Goal: Transaction & Acquisition: Download file/media

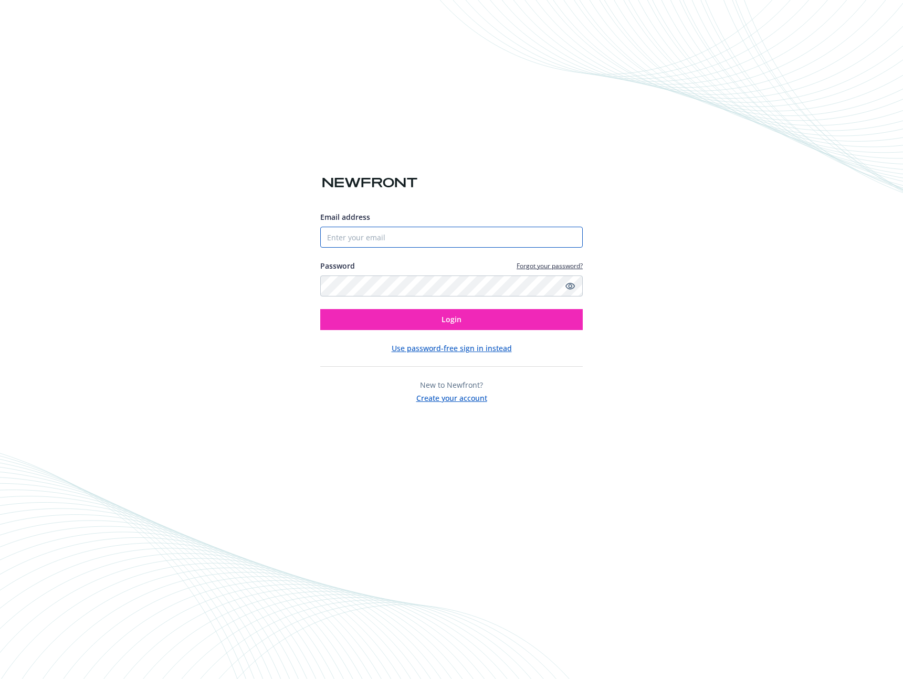
click at [398, 231] on input "Email address" at bounding box center [451, 237] width 262 height 21
click at [0, 679] on com-1password-button at bounding box center [0, 679] width 0 height 0
type input "[PERSON_NAME][EMAIL_ADDRESS][DOMAIN_NAME]"
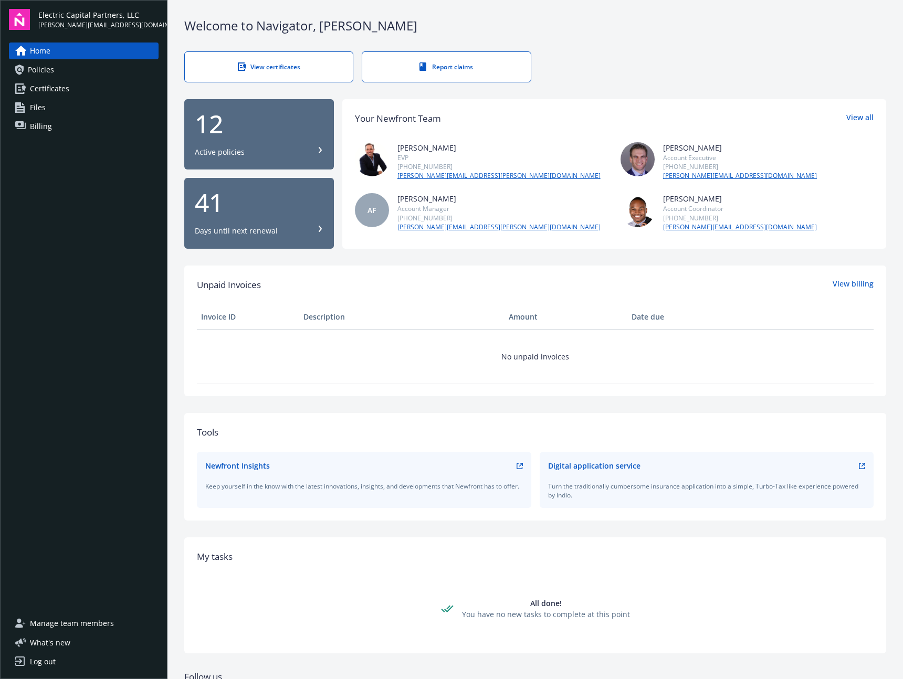
click at [293, 138] on div "12 Active policies" at bounding box center [259, 134] width 129 height 46
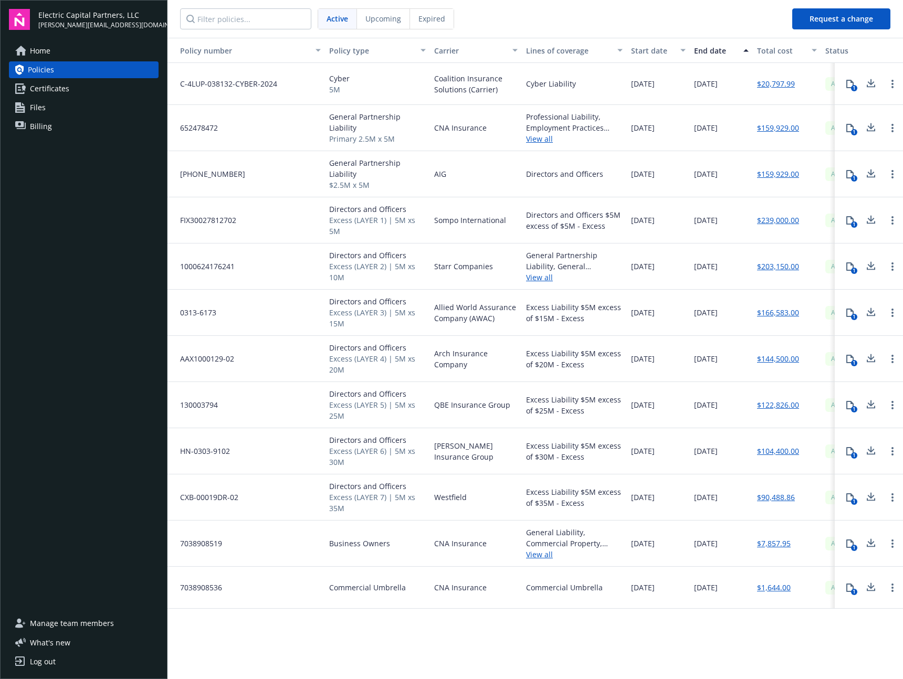
click at [470, 124] on span "CNA Insurance" at bounding box center [460, 127] width 52 height 11
click at [869, 129] on icon at bounding box center [870, 127] width 13 height 13
click at [874, 83] on icon at bounding box center [870, 83] width 13 height 13
click at [871, 550] on button at bounding box center [870, 543] width 21 height 21
click at [872, 583] on icon at bounding box center [870, 587] width 13 height 13
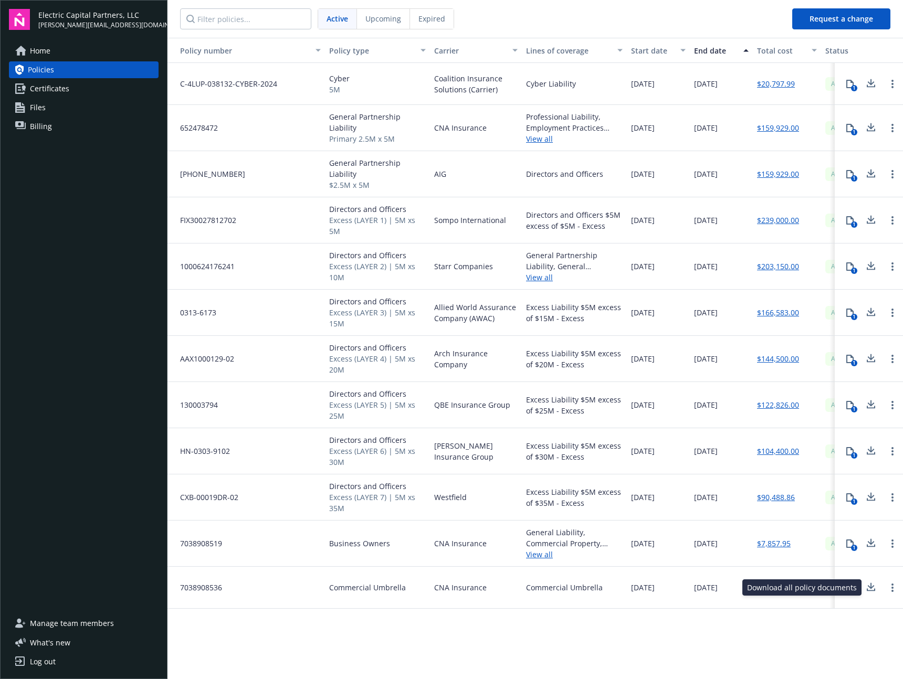
click at [871, 177] on icon at bounding box center [871, 176] width 8 height 3
click at [867, 218] on icon at bounding box center [870, 220] width 13 height 13
click at [877, 270] on button at bounding box center [870, 266] width 21 height 21
click at [872, 306] on icon at bounding box center [870, 312] width 13 height 13
click at [871, 362] on icon at bounding box center [871, 361] width 8 height 3
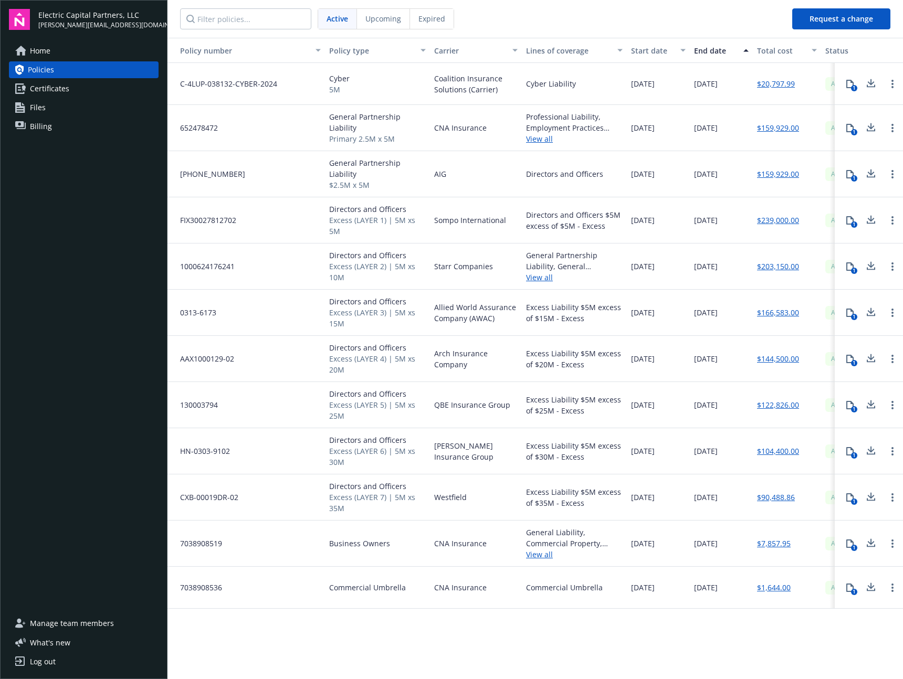
click at [869, 409] on icon at bounding box center [870, 404] width 13 height 13
click at [869, 447] on icon at bounding box center [870, 451] width 13 height 13
click at [872, 493] on icon at bounding box center [870, 497] width 13 height 13
click at [540, 554] on link "View all" at bounding box center [574, 554] width 97 height 11
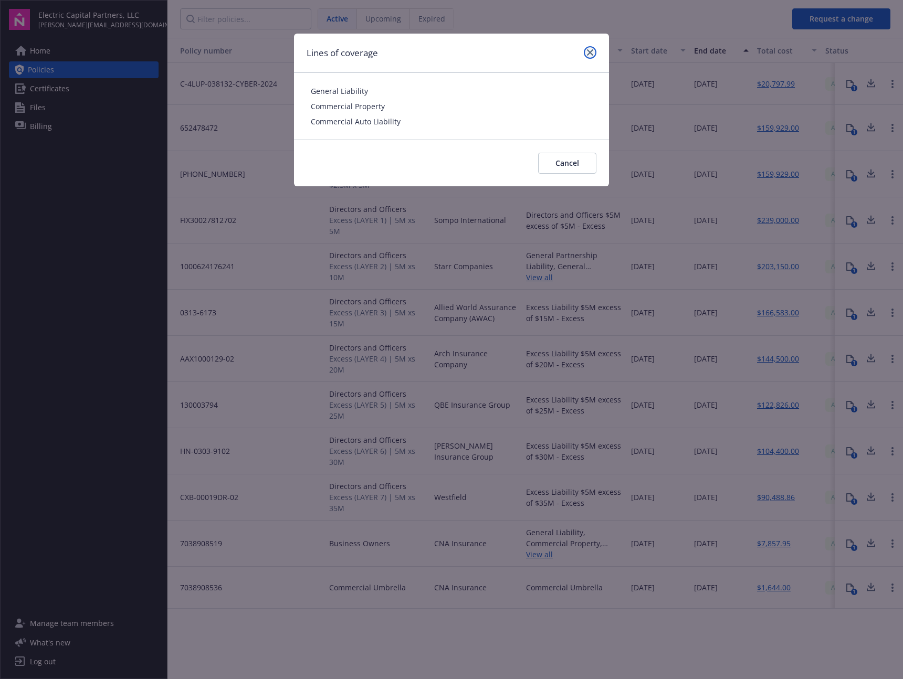
click at [588, 54] on icon "close" at bounding box center [590, 52] width 6 height 6
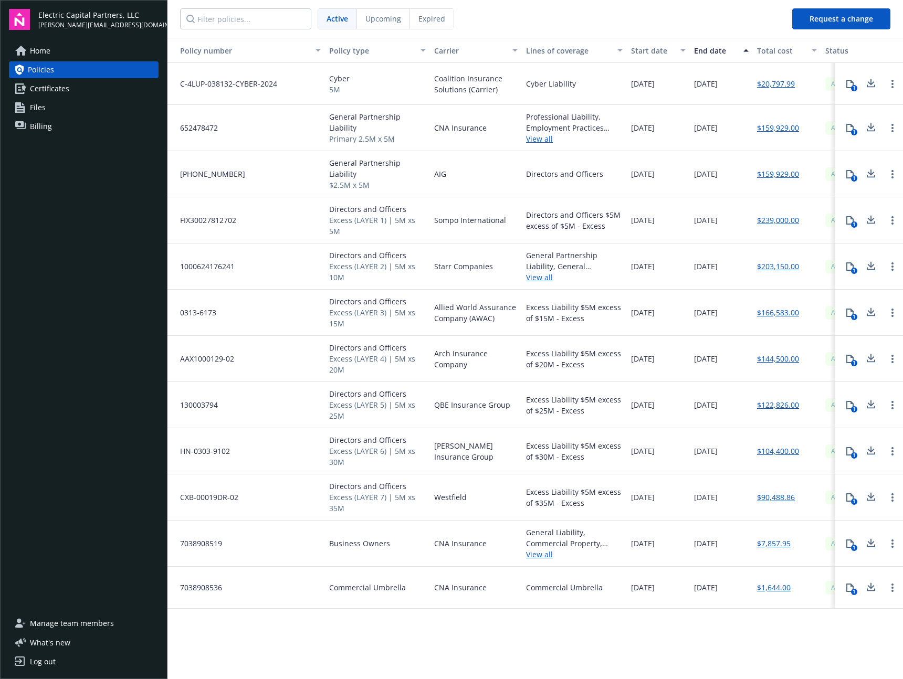
click at [868, 128] on icon at bounding box center [870, 127] width 13 height 13
